Goal: Information Seeking & Learning: Understand process/instructions

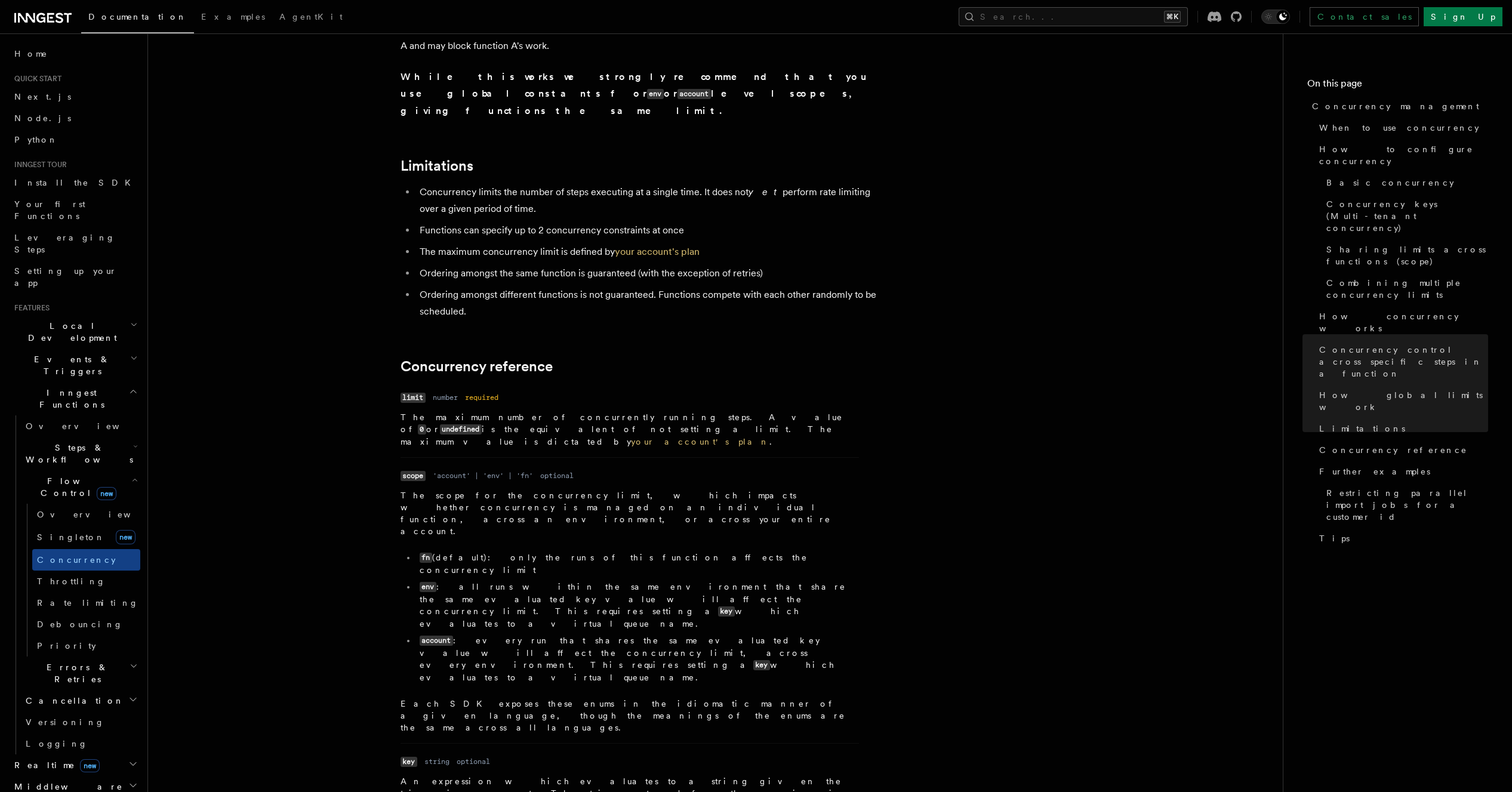
click at [784, 581] on li "env : all runs within the same environment that share the same evaluated key va…" at bounding box center [637, 605] width 443 height 49
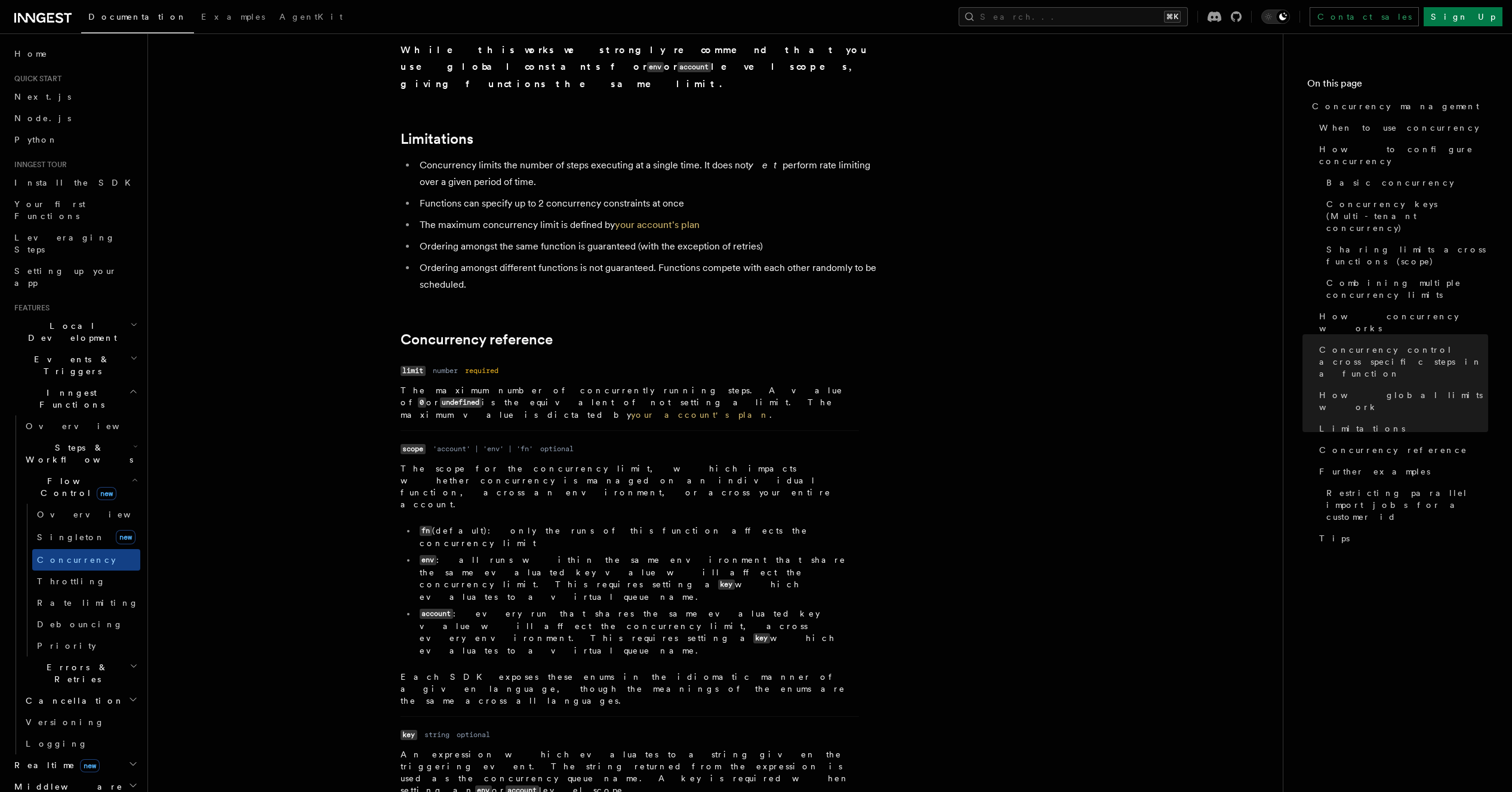
scroll to position [3851, 0]
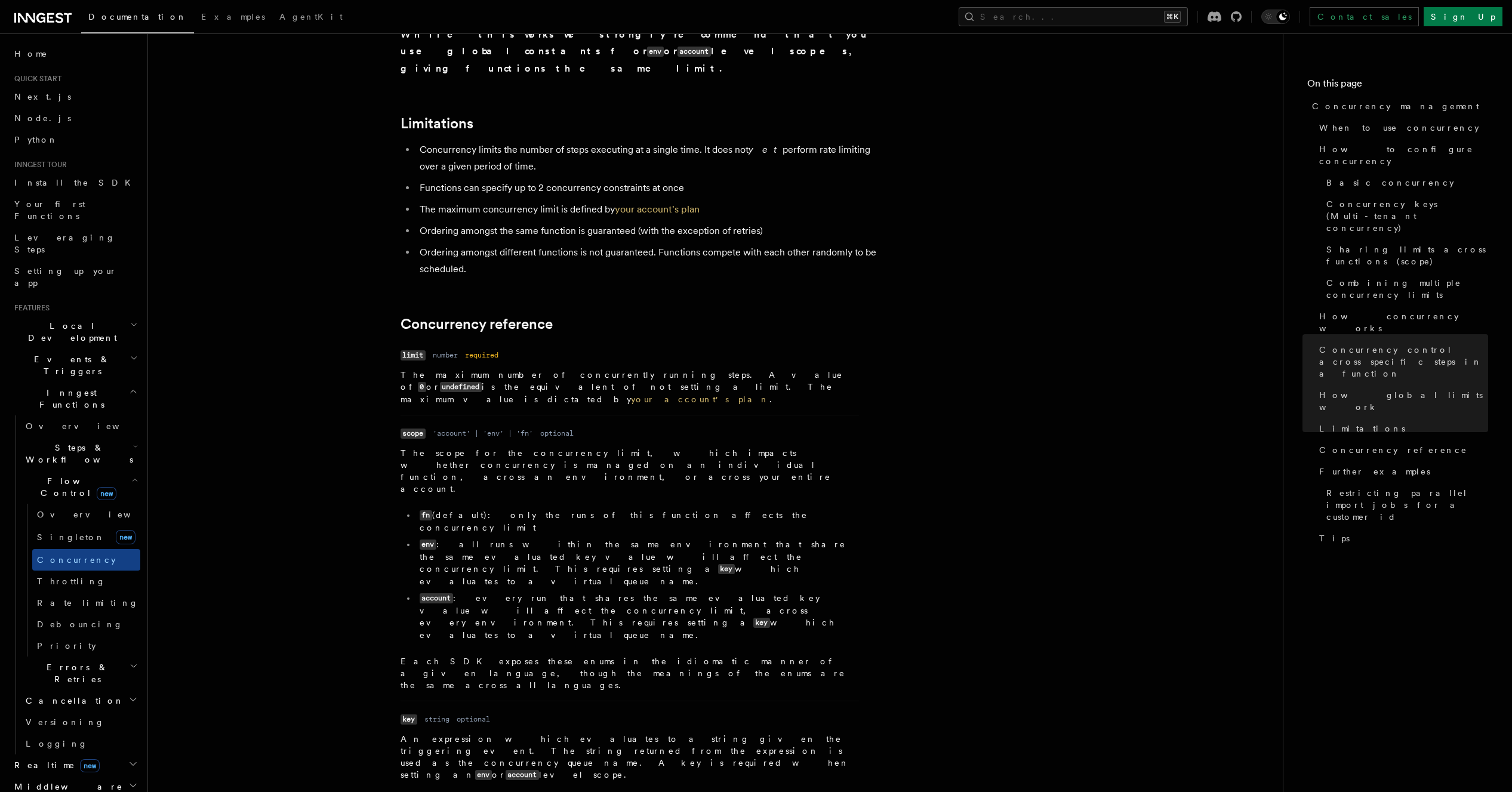
click at [438, 415] on li "Name scope Type 'account' | 'env' | 'fn' Required optional Description The scop…" at bounding box center [630, 557] width 458 height 286
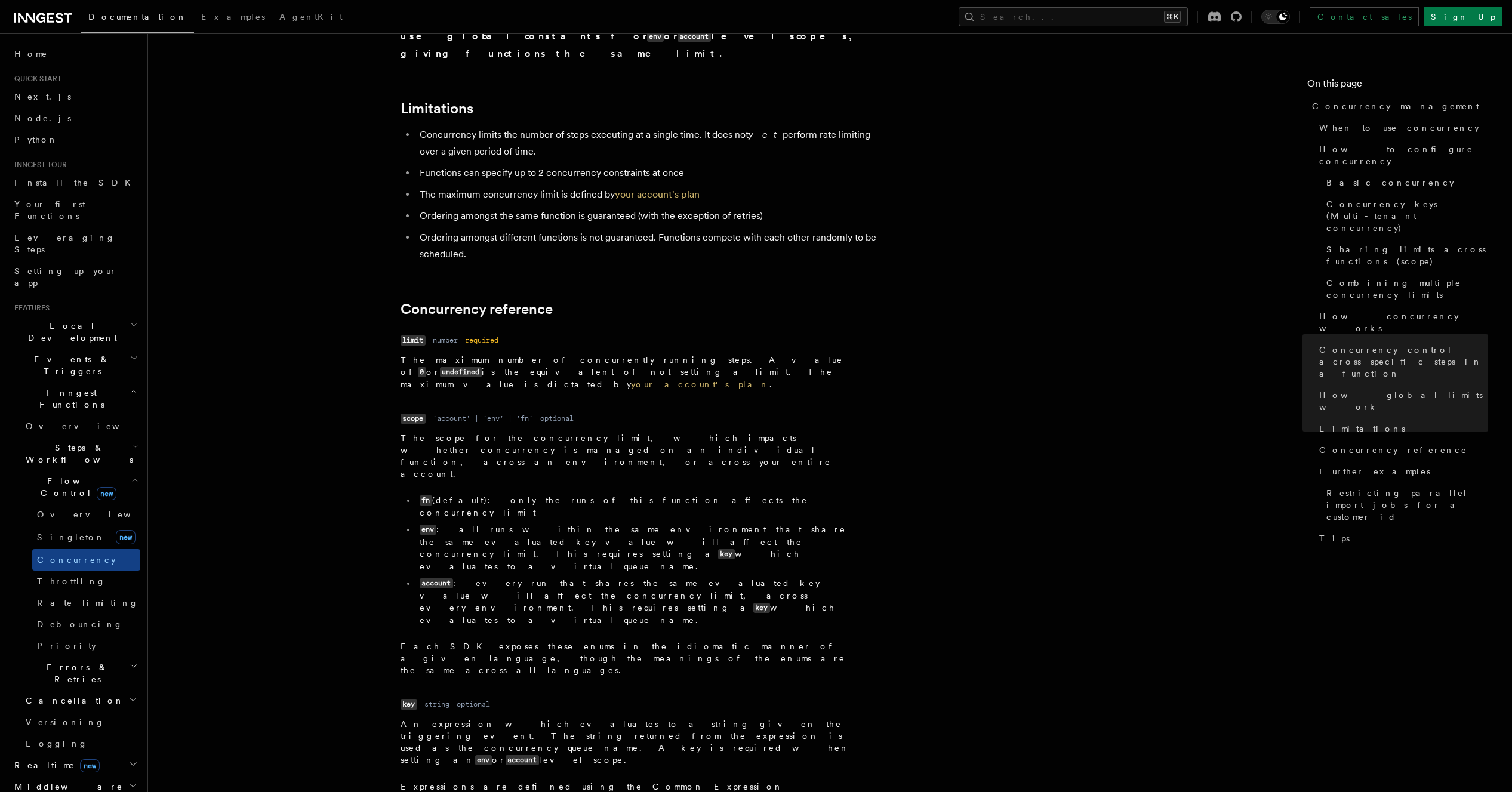
scroll to position [2307, 0]
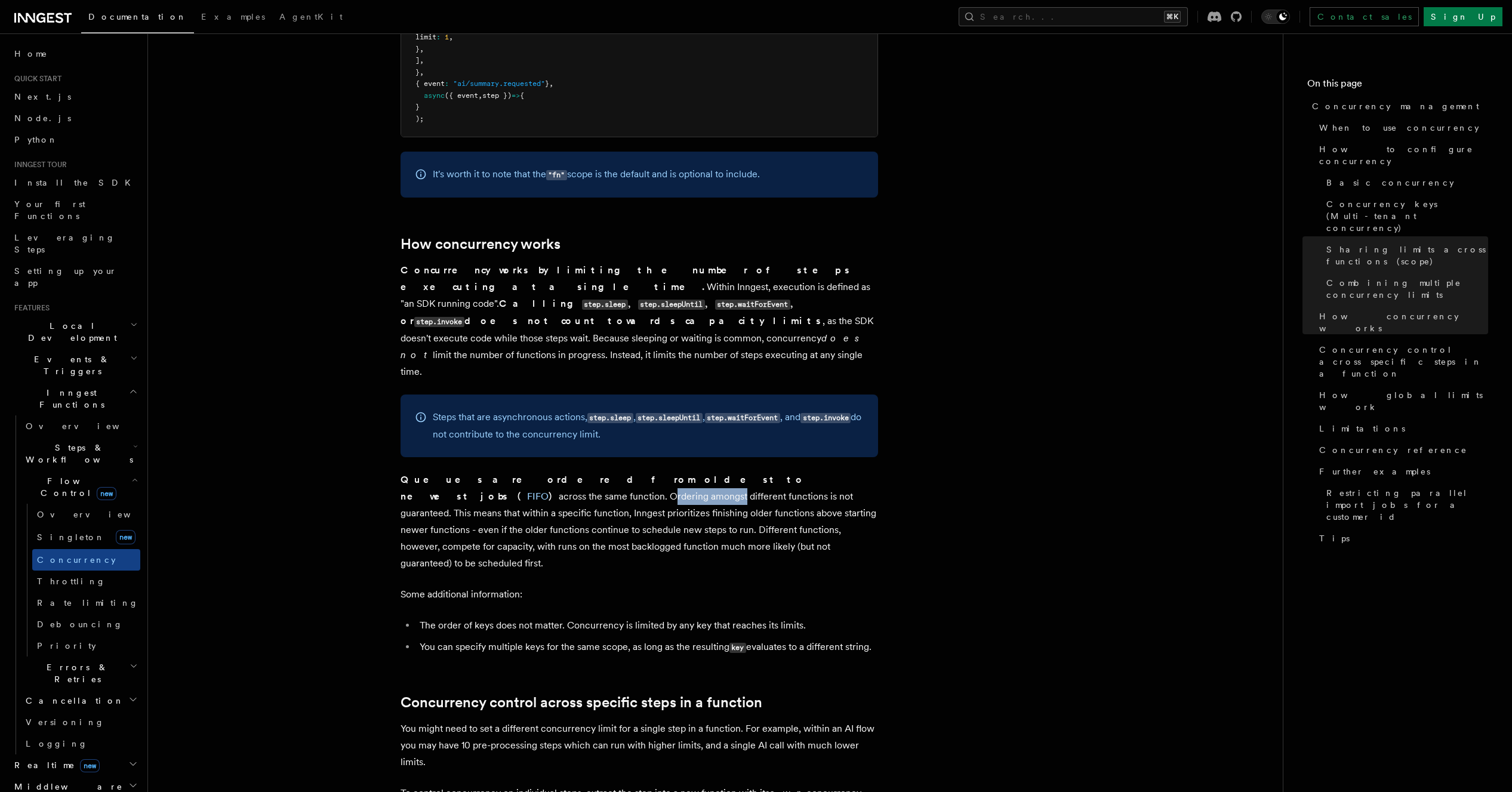
click at [650, 471] on p "Queues are ordered from oldest to newest jobs ( FIFO ) across the same function…" at bounding box center [639, 521] width 477 height 101
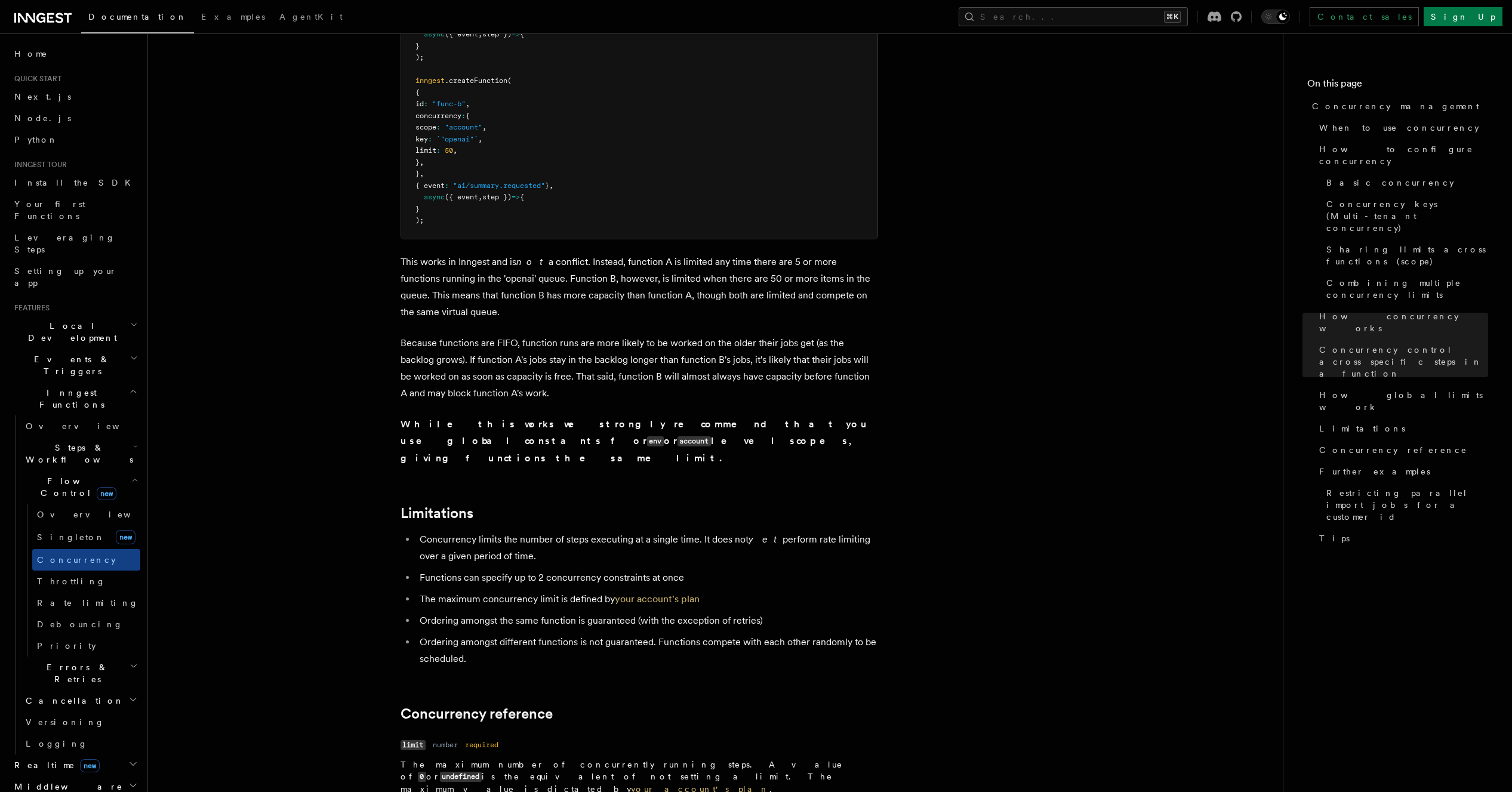
click at [512, 531] on ul "Concurrency limits the number of steps executing at a single time. It does not …" at bounding box center [639, 599] width 477 height 136
click at [660, 633] on li "Ordering amongst different functions is not guaranteed. Functions compete with …" at bounding box center [647, 650] width 462 height 34
click at [663, 633] on li "Ordering amongst different functions is not guaranteed. Functions compete with …" at bounding box center [647, 650] width 462 height 34
drag, startPoint x: 501, startPoint y: 528, endPoint x: 653, endPoint y: 531, distance: 152.0
click at [653, 633] on li "Ordering amongst different functions is not guaranteed. Functions compete with …" at bounding box center [647, 650] width 462 height 34
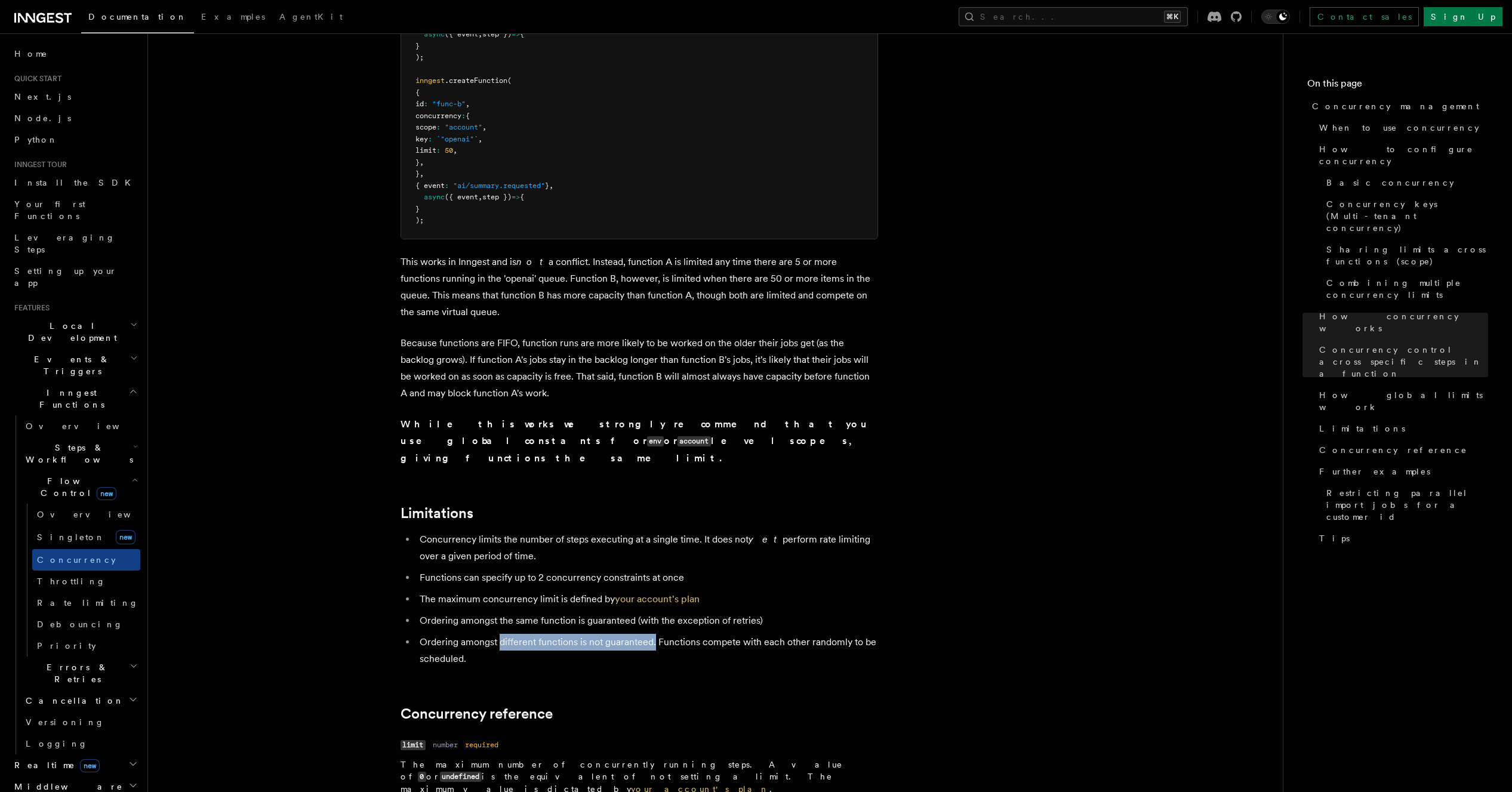
click at [653, 633] on li "Ordering amongst different functions is not guaranteed. Functions compete with …" at bounding box center [647, 650] width 462 height 34
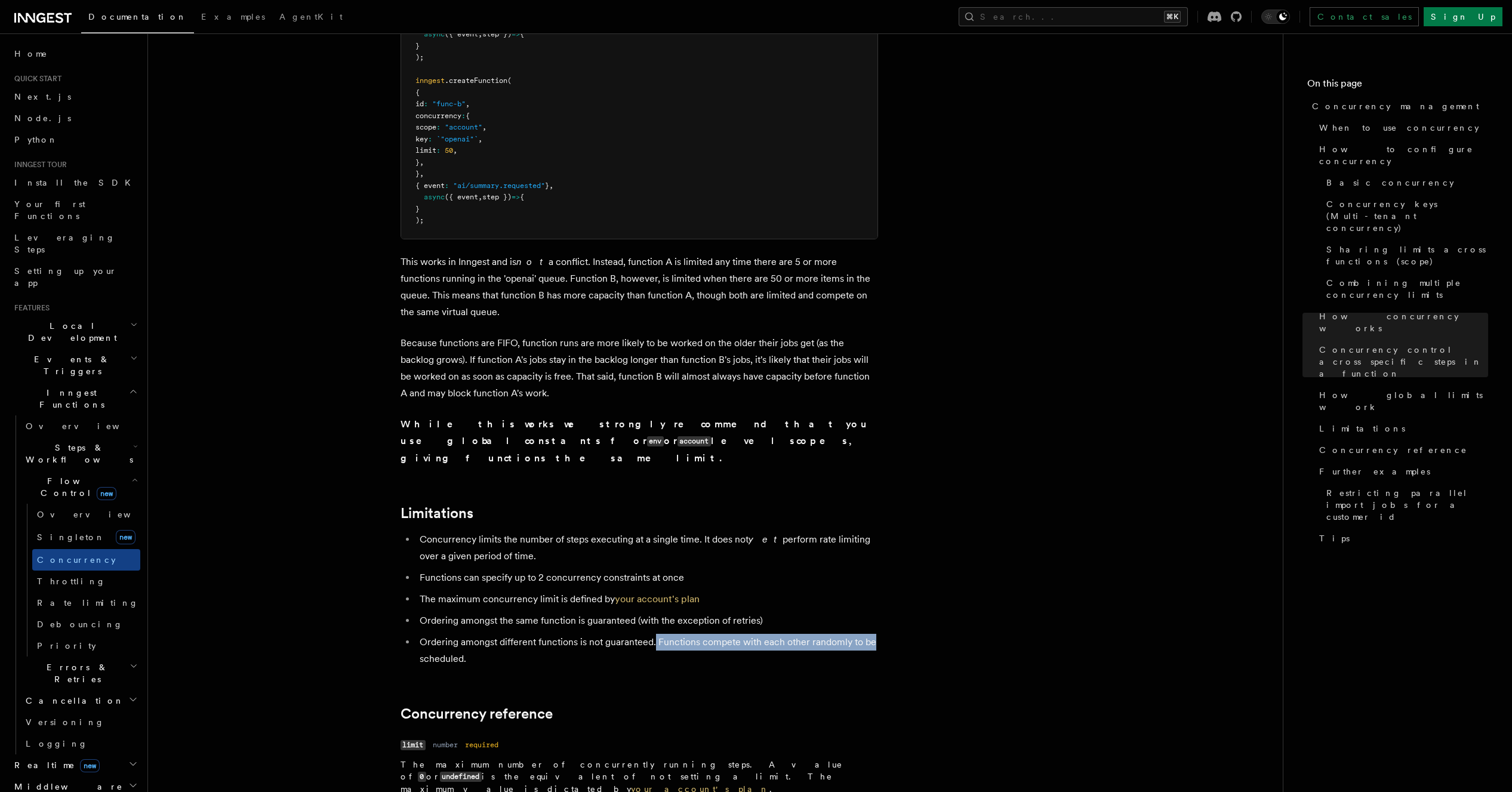
drag, startPoint x: 654, startPoint y: 528, endPoint x: 893, endPoint y: 531, distance: 239.0
drag, startPoint x: 417, startPoint y: 545, endPoint x: 605, endPoint y: 545, distance: 188.0
click at [605, 633] on li "Ordering amongst different functions is not guaranteed. Functions compete with …" at bounding box center [647, 650] width 462 height 34
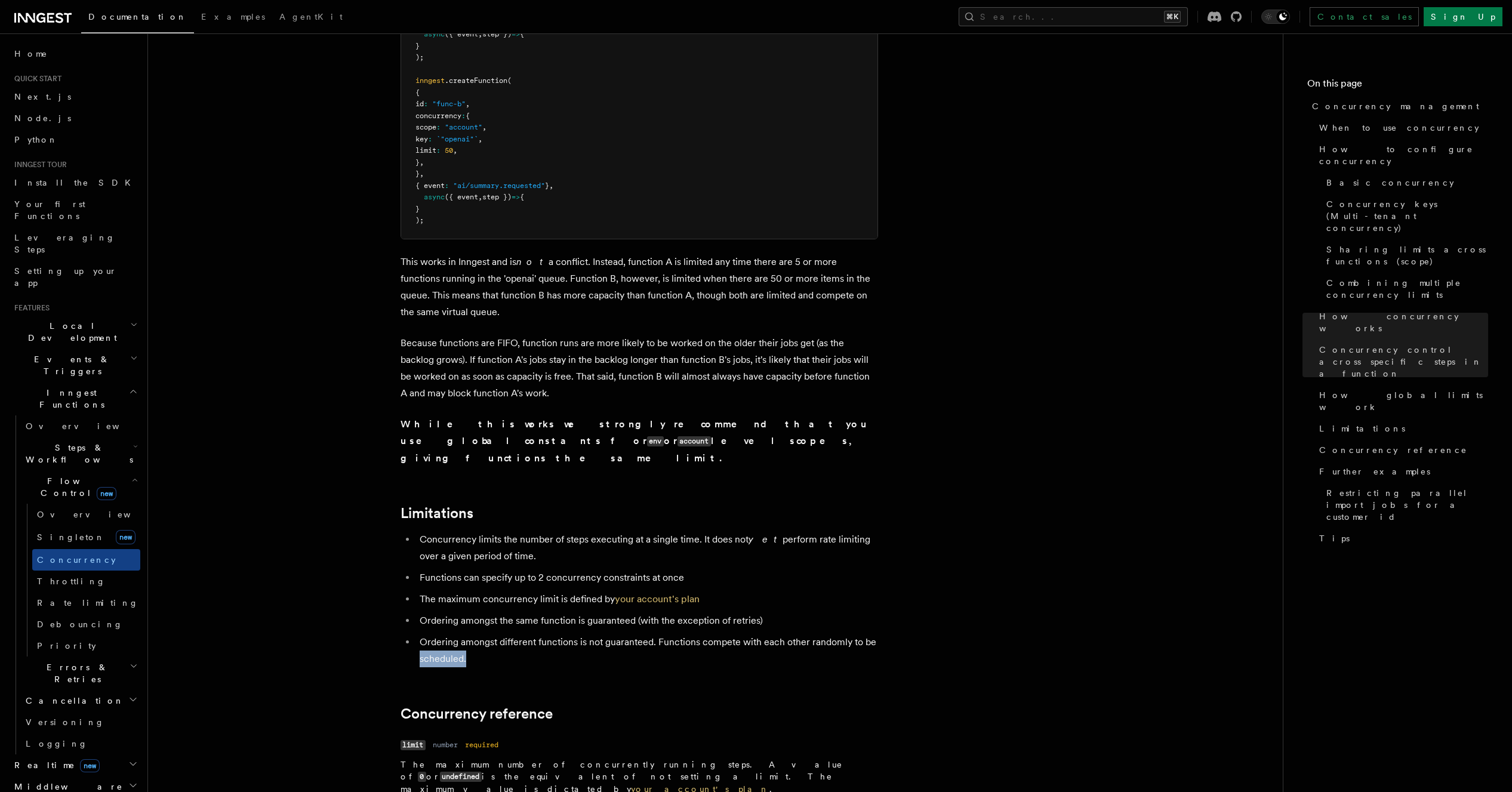
click at [605, 633] on li "Ordering amongst different functions is not guaranteed. Functions compete with …" at bounding box center [647, 650] width 462 height 34
